Goal: Find specific page/section: Find specific page/section

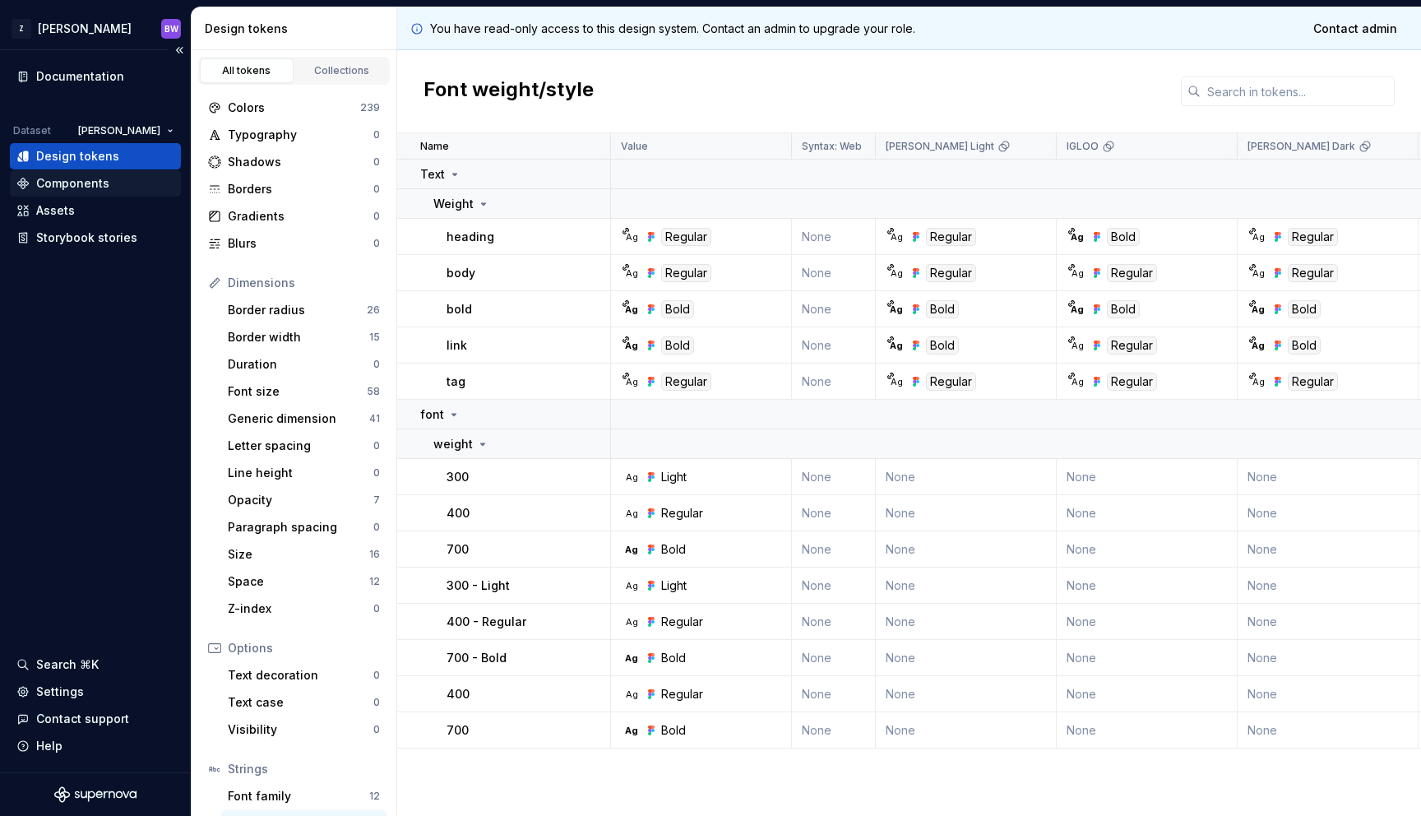
click at [88, 182] on div "Components" at bounding box center [72, 183] width 73 height 16
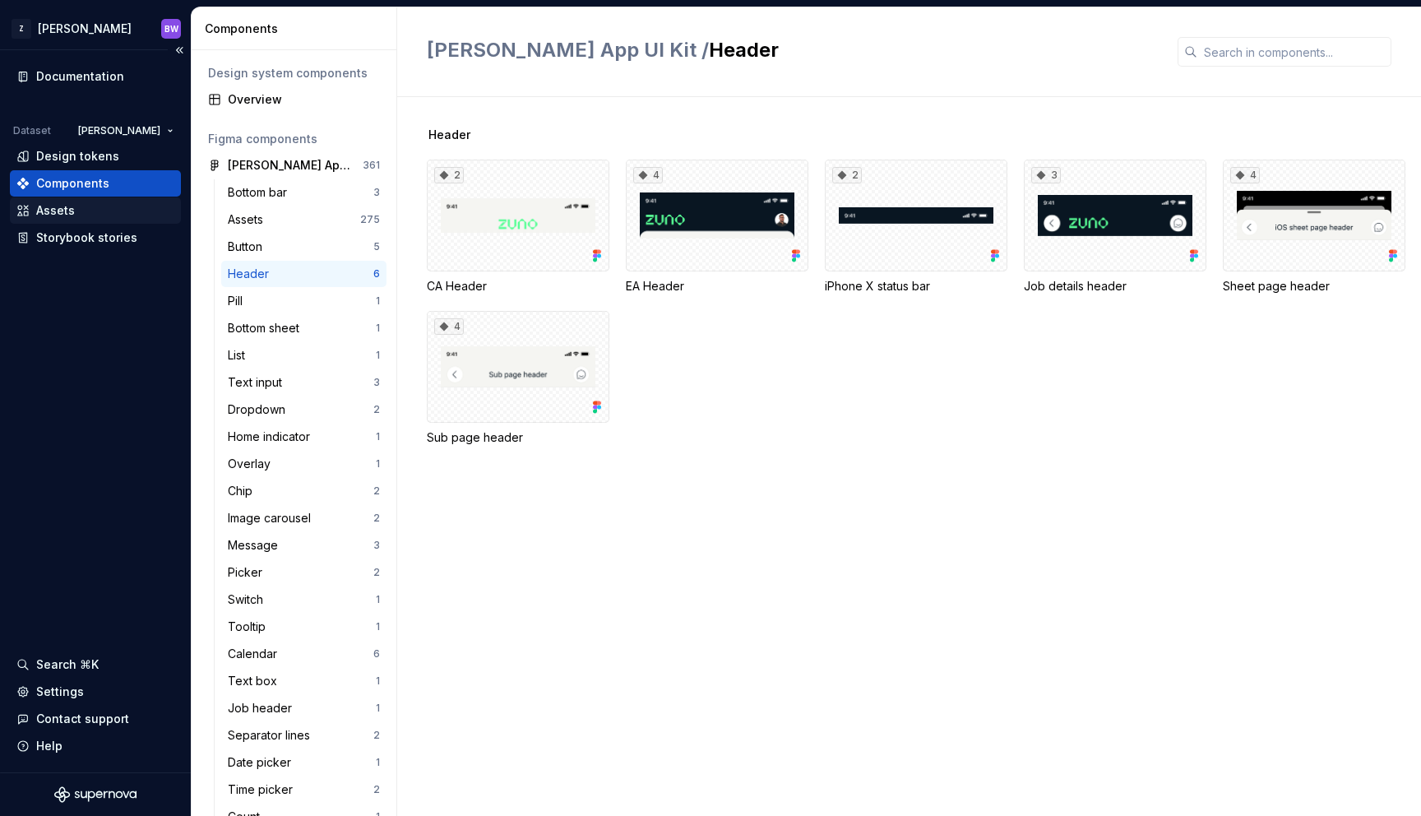
click at [88, 212] on div "Assets" at bounding box center [95, 210] width 158 height 16
